Goal: Transaction & Acquisition: Purchase product/service

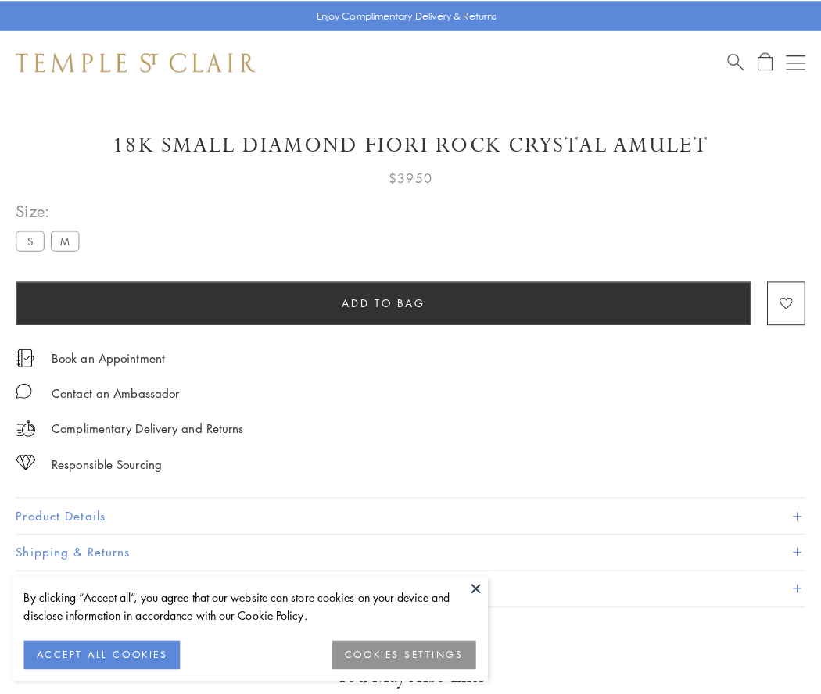
scroll to position [86, 0]
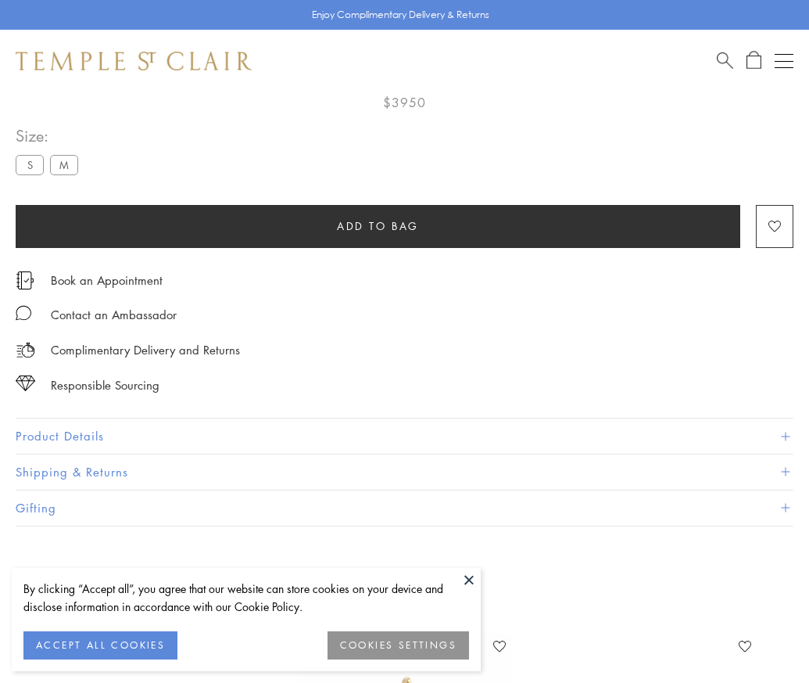
click at [378, 225] on span "Add to bag" at bounding box center [378, 225] width 82 height 17
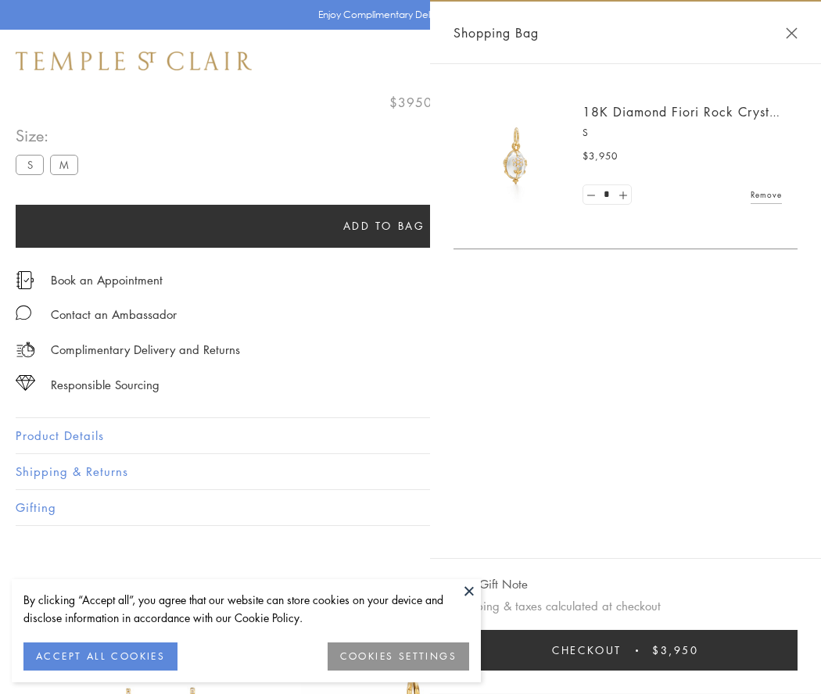
click at [630, 651] on button "Checkout $3,950" at bounding box center [626, 650] width 344 height 41
